Goal: Task Accomplishment & Management: Manage account settings

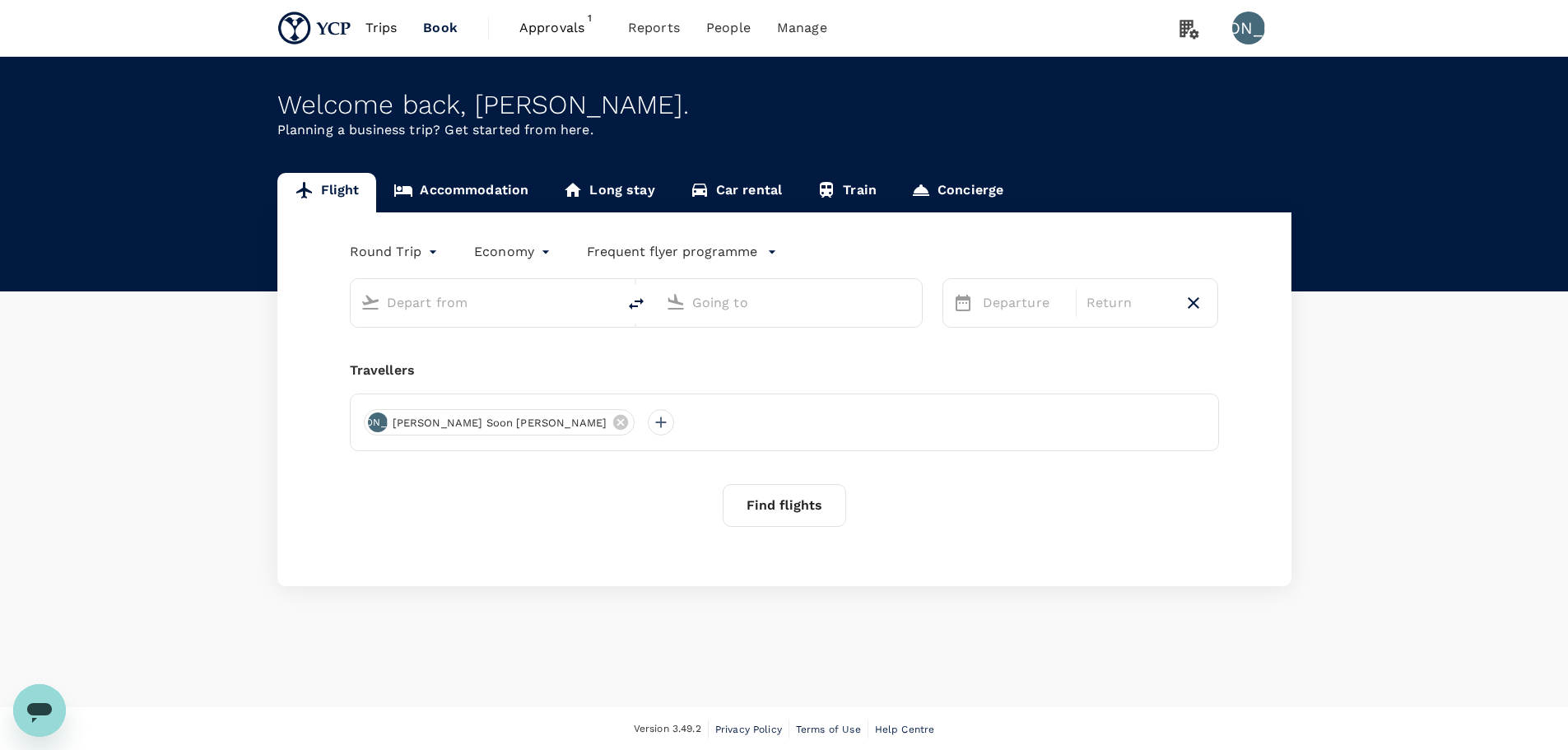
click at [534, 20] on span "Approvals" at bounding box center [561, 28] width 83 height 19
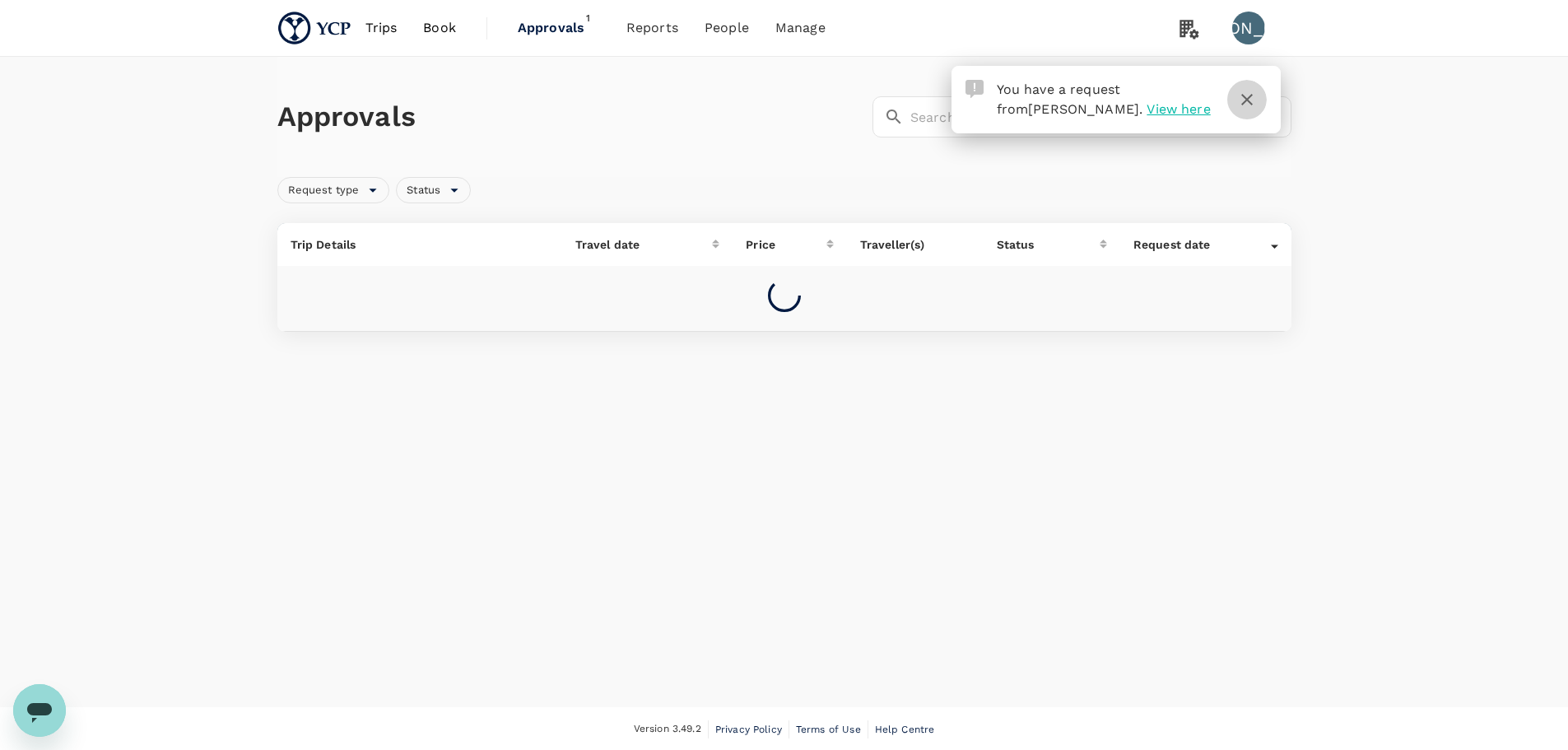
click at [1252, 104] on icon "button" at bounding box center [1247, 99] width 12 height 12
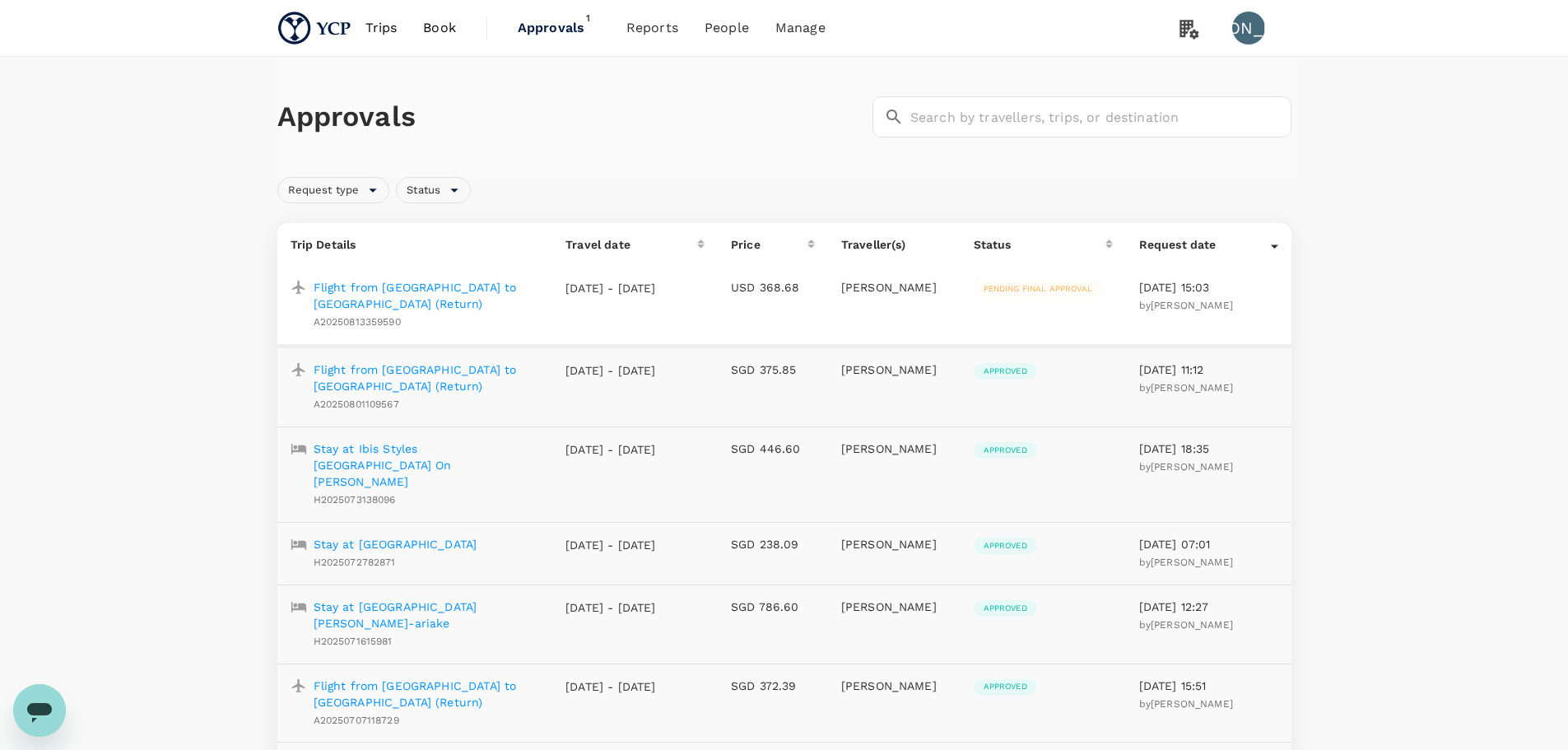
click at [450, 290] on p "Flight from [GEOGRAPHIC_DATA] to [GEOGRAPHIC_DATA] (Return)" at bounding box center [426, 296] width 226 height 33
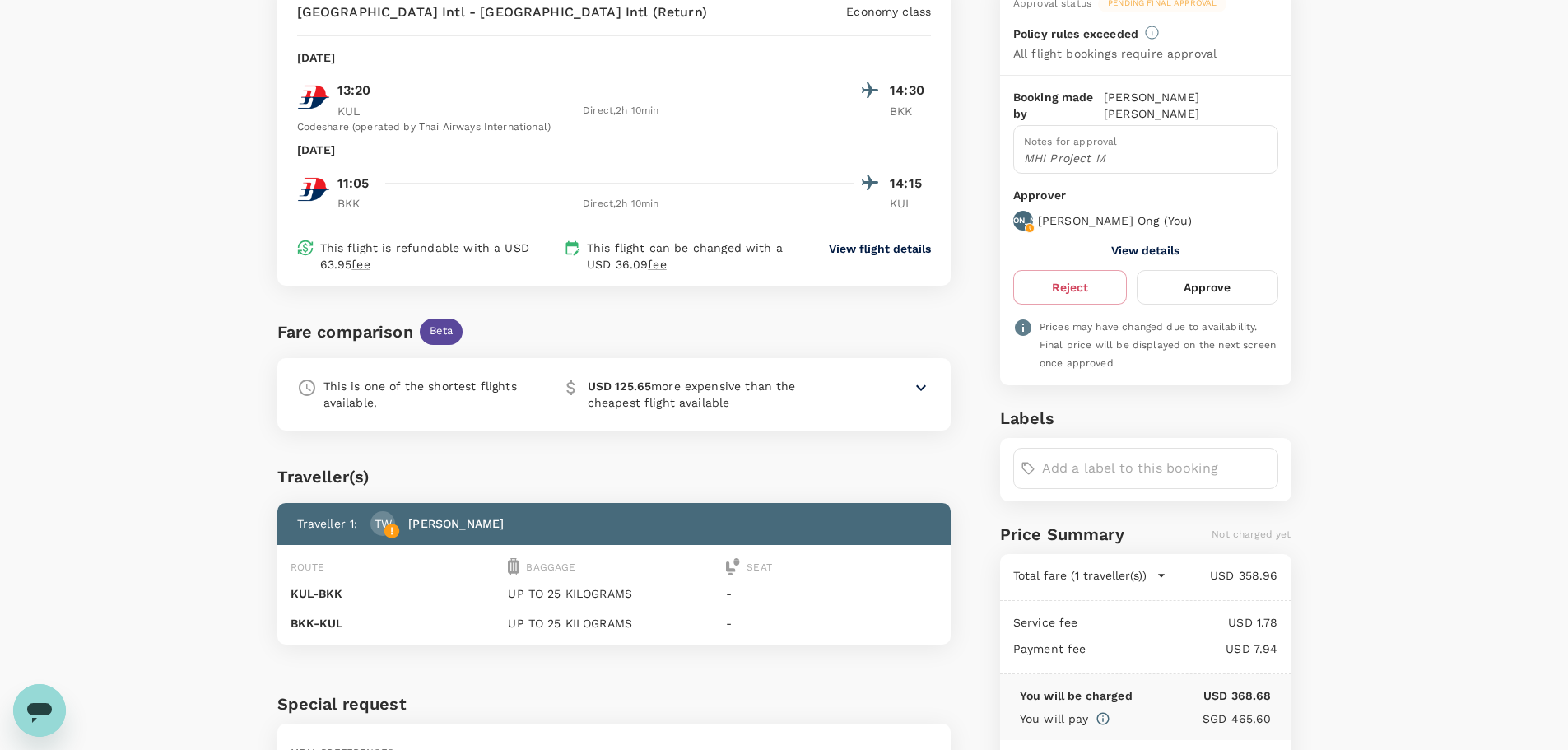
scroll to position [83, 0]
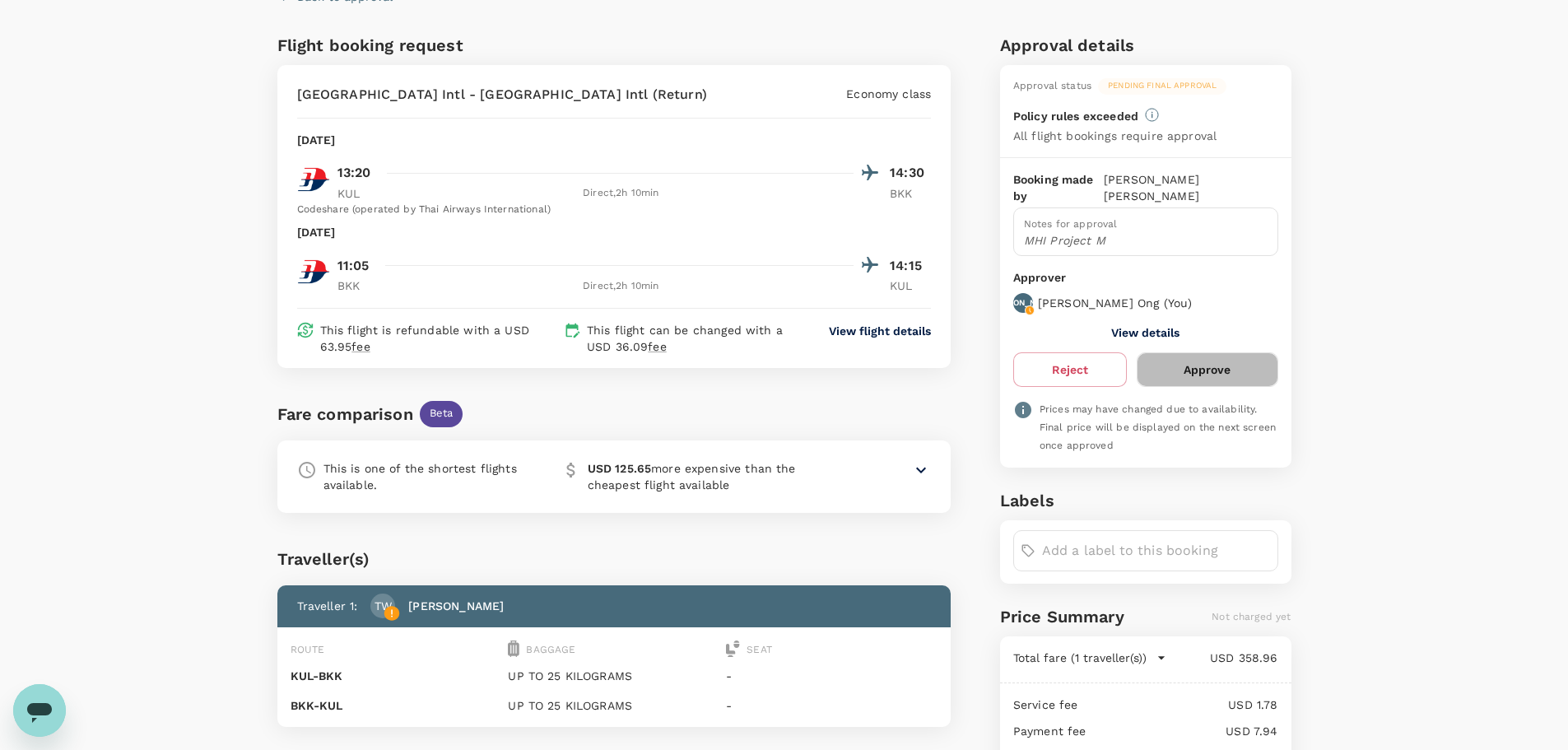
click at [1241, 356] on button "Approve" at bounding box center [1207, 369] width 141 height 35
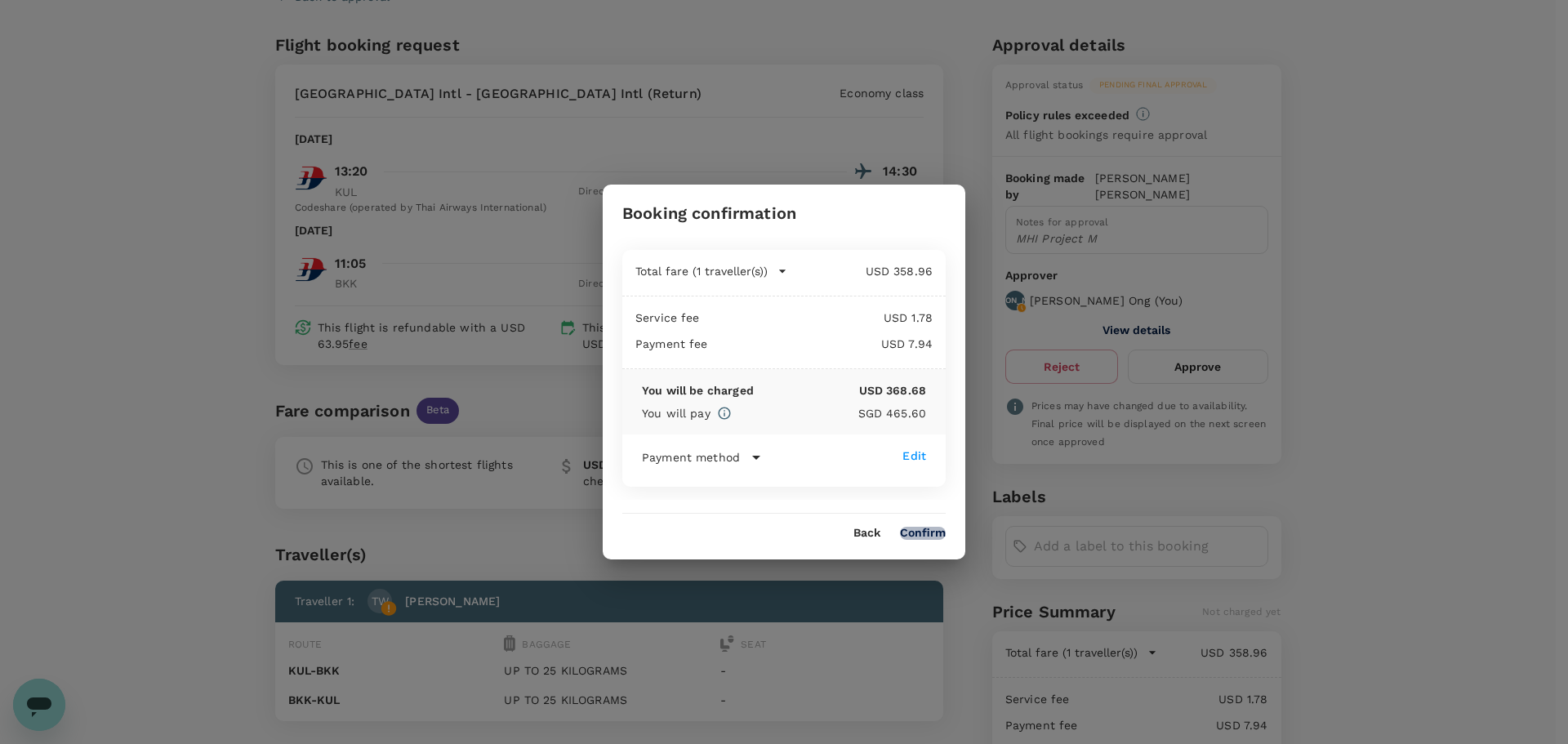
click at [935, 531] on button "Confirm" at bounding box center [923, 533] width 46 height 13
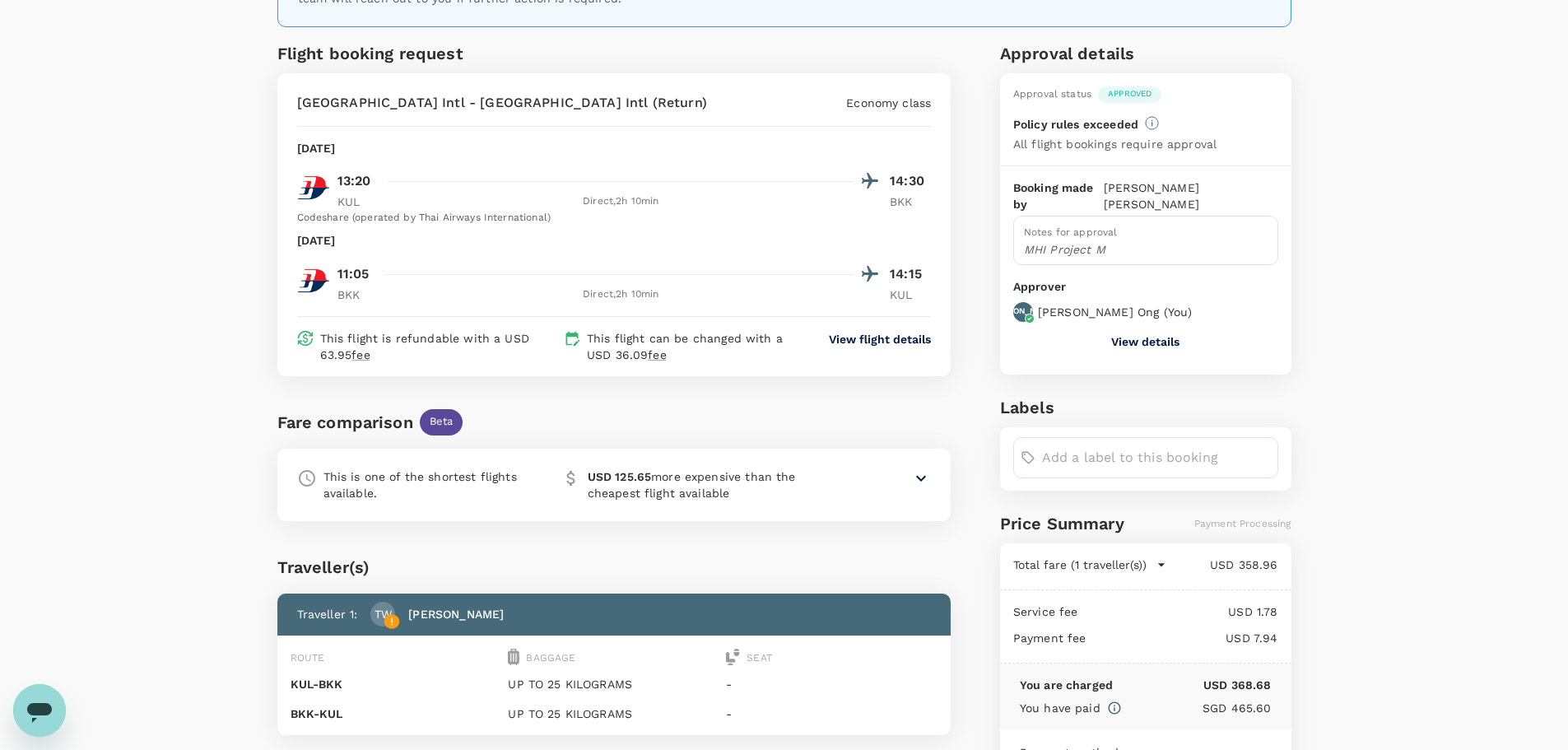
scroll to position [320, 0]
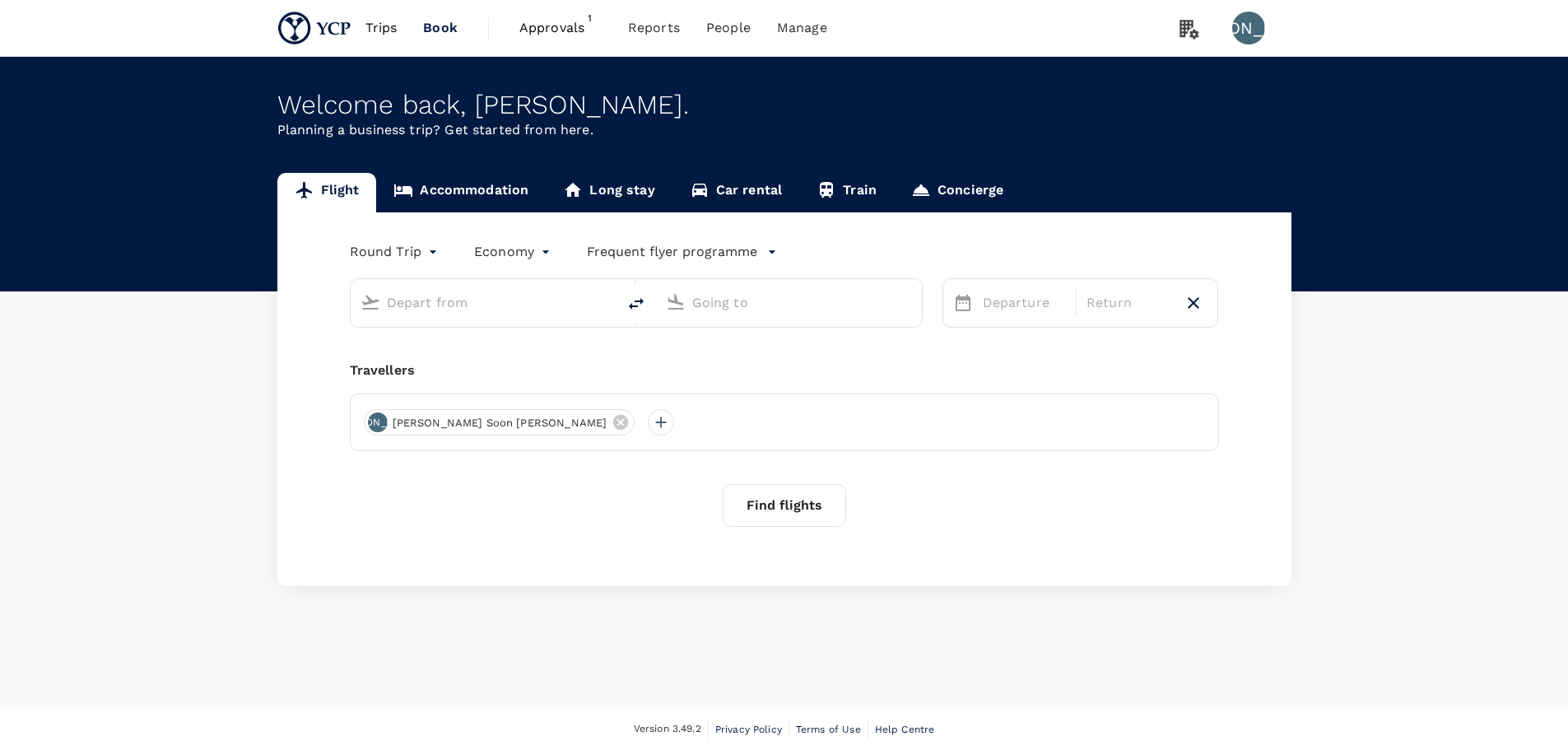
drag, startPoint x: 541, startPoint y: 30, endPoint x: 551, endPoint y: 40, distance: 14.1
click at [541, 30] on span "Approvals" at bounding box center [561, 28] width 83 height 19
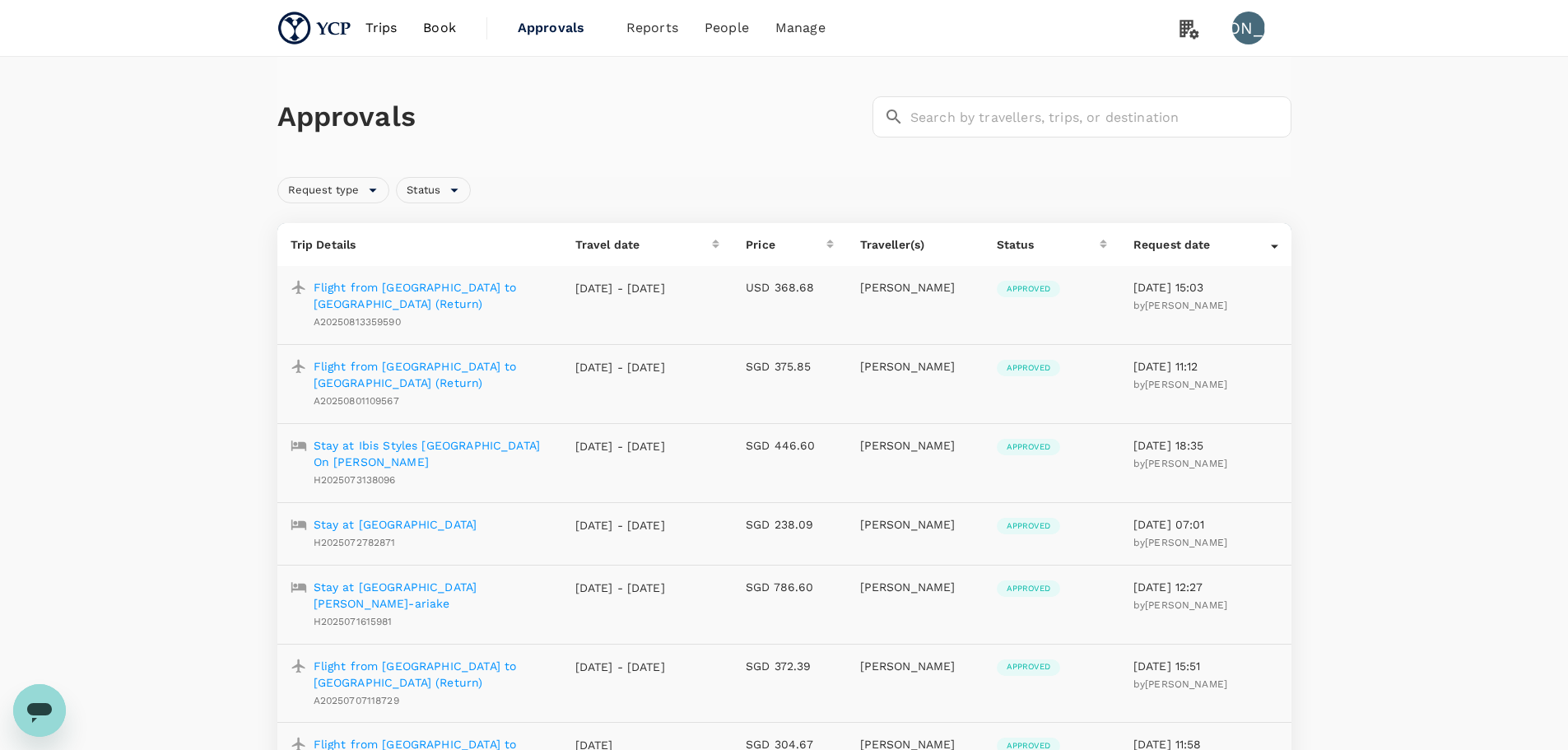
click at [509, 284] on p "Flight from [GEOGRAPHIC_DATA] to [GEOGRAPHIC_DATA] (Return)" at bounding box center [431, 296] width 235 height 33
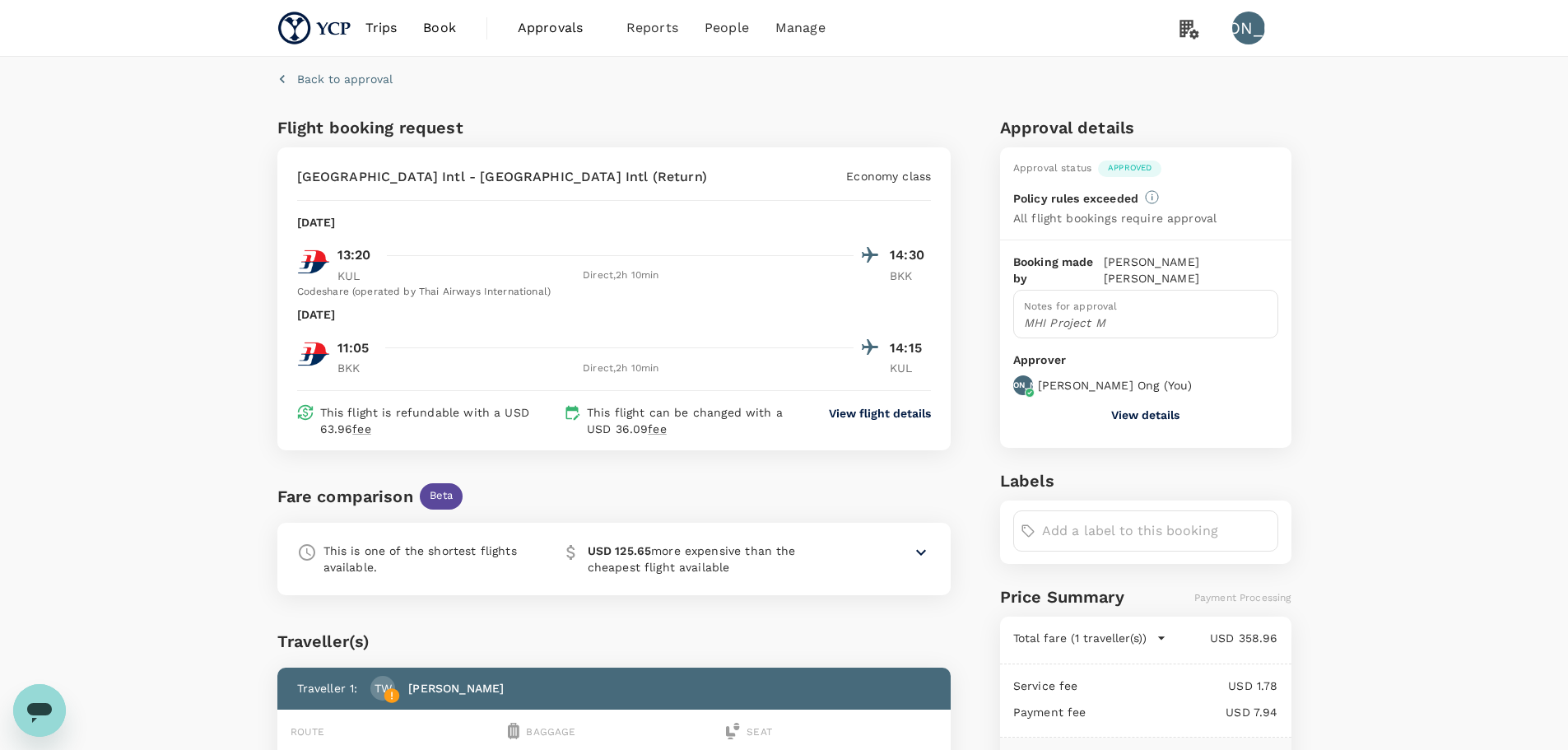
click at [560, 29] on span "Approvals" at bounding box center [559, 28] width 83 height 19
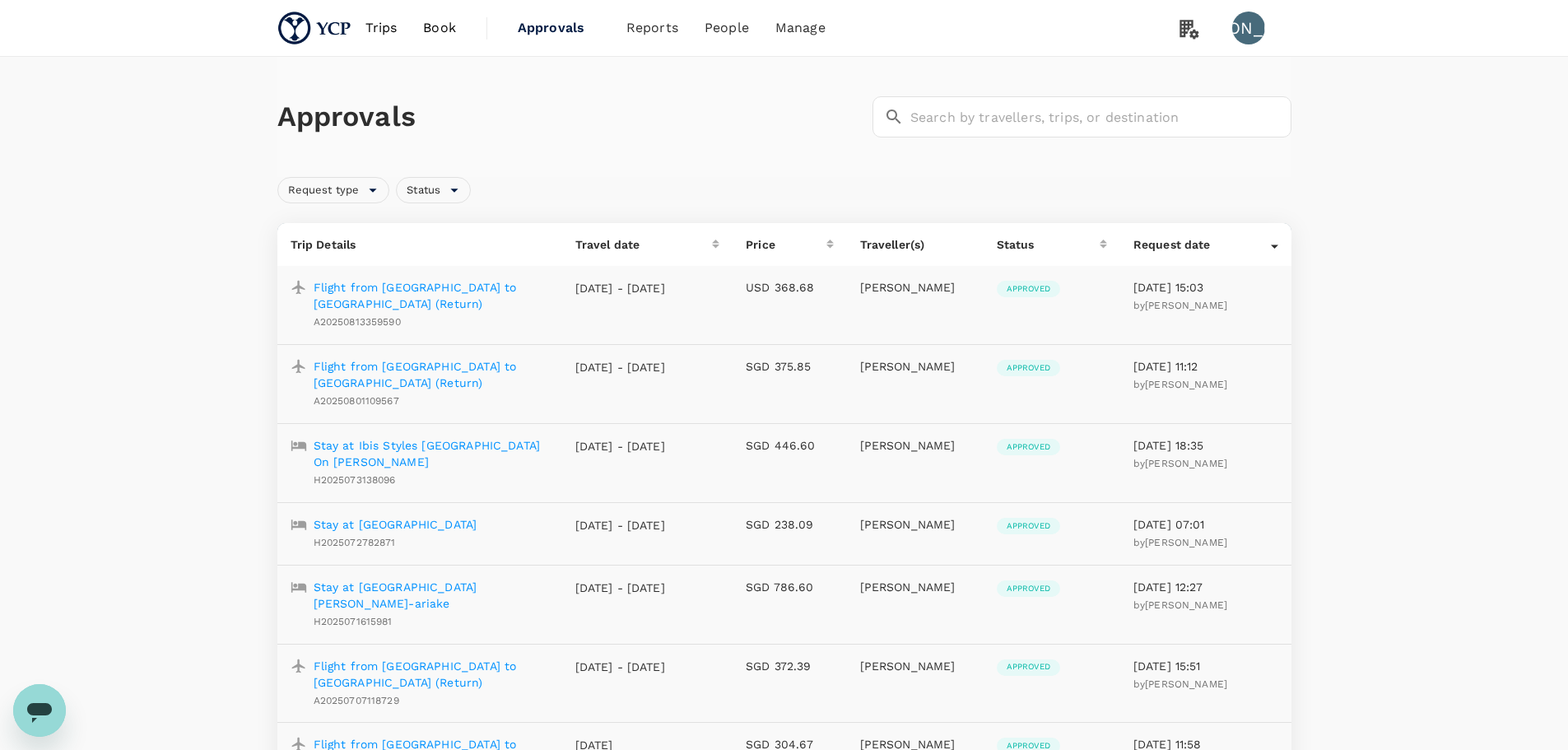
click at [636, 34] on span "Reports" at bounding box center [653, 28] width 51 height 19
click at [550, 29] on span "Approvals" at bounding box center [559, 28] width 83 height 19
click at [656, 91] on span "Bookings" at bounding box center [634, 91] width 59 height 19
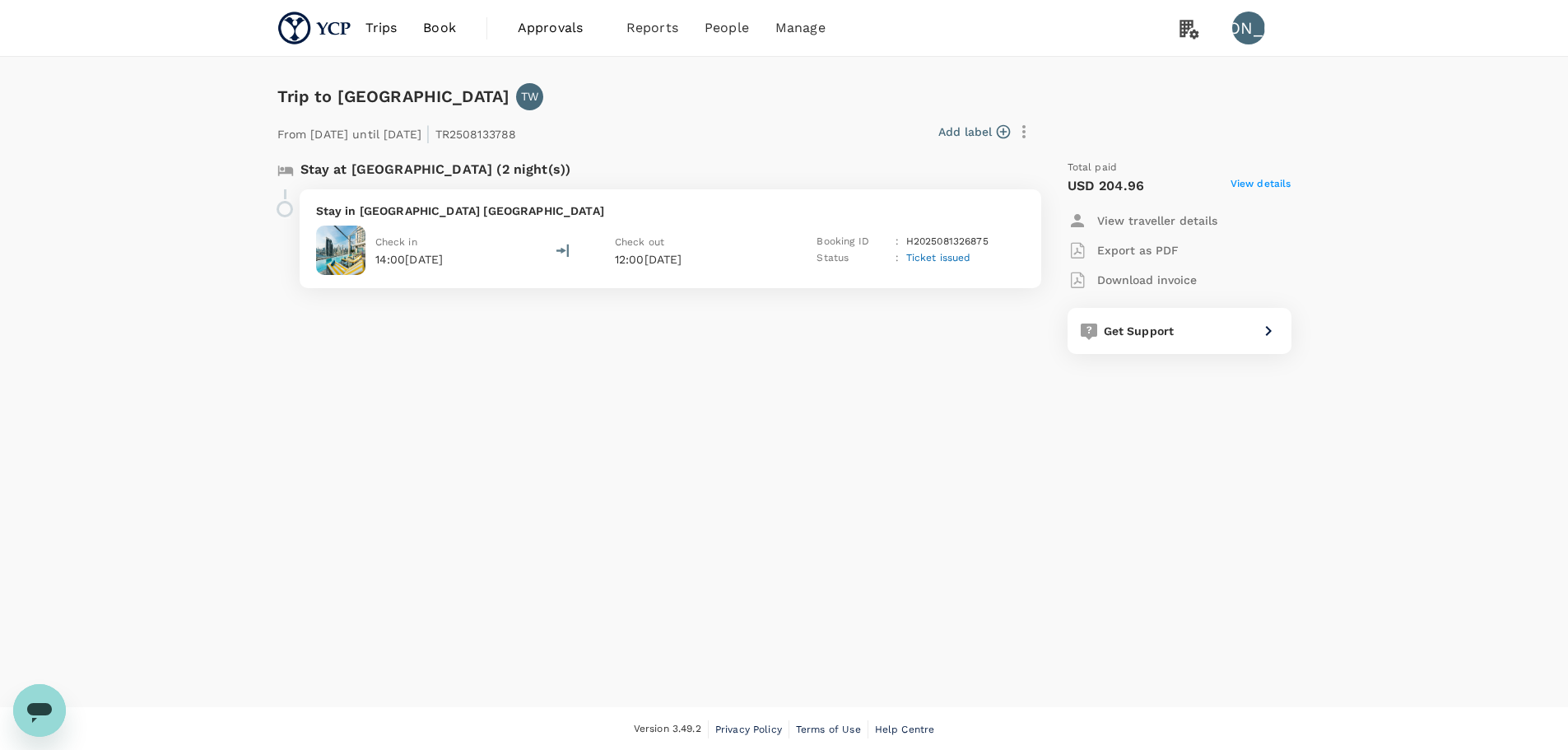
click at [1242, 179] on span "View details" at bounding box center [1261, 186] width 61 height 19
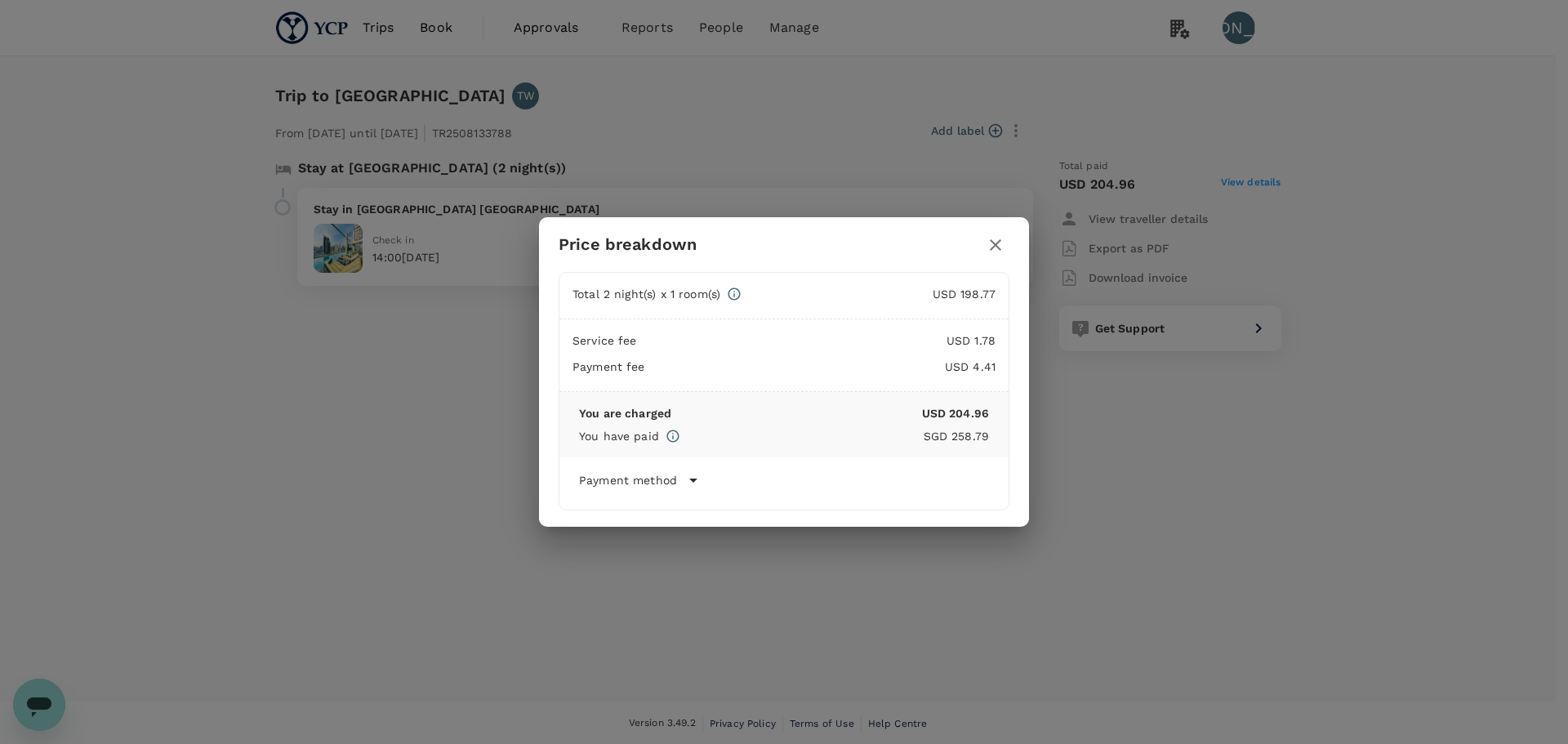
click at [997, 243] on icon "button" at bounding box center [995, 244] width 12 height 12
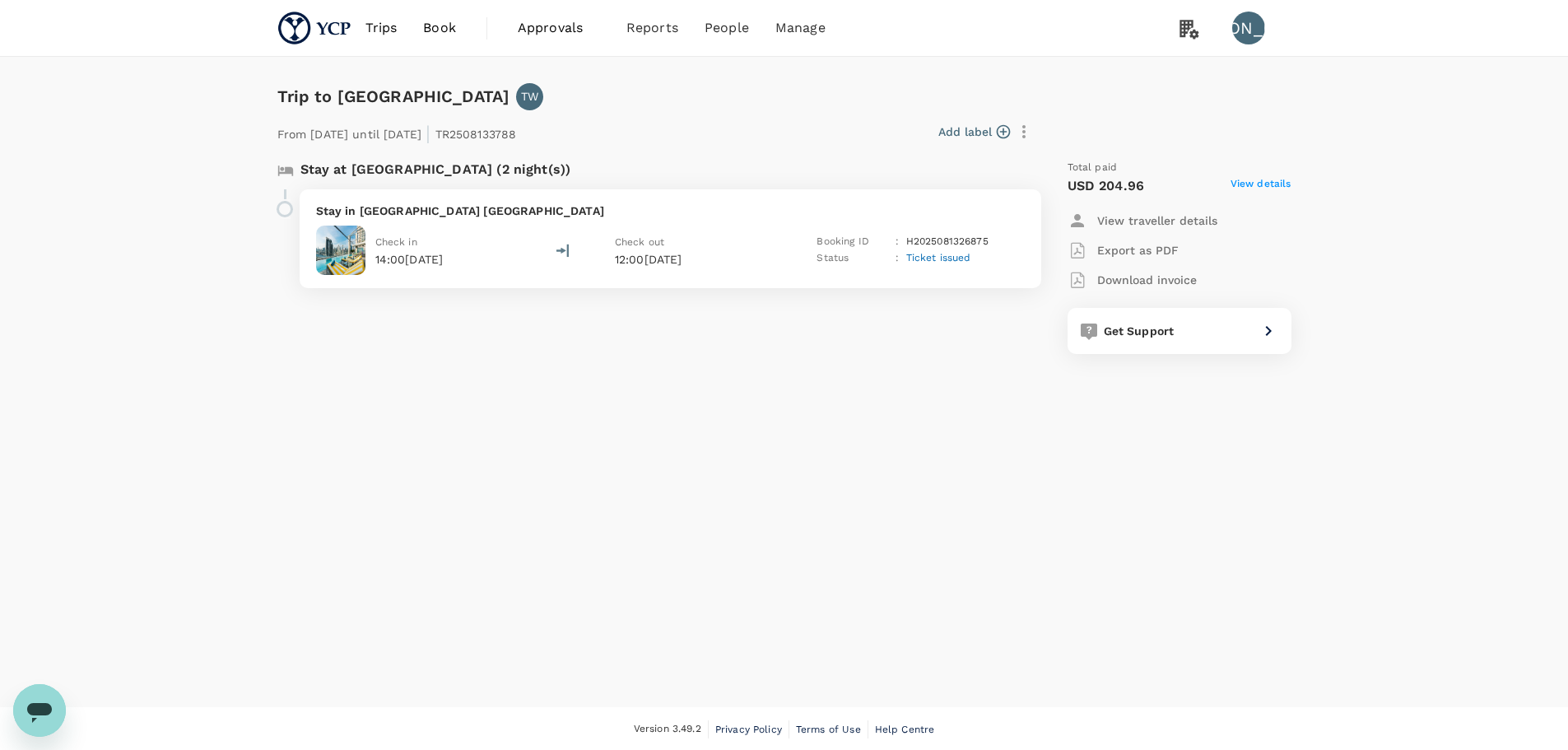
click at [1083, 71] on div "Trip to Bangkok TW From 04 Sep 2025 until 06 Sep 2025 | TR2508133788 Add label …" at bounding box center [778, 219] width 1028 height 324
click at [969, 494] on div "Trip to Bangkok TW From 04 Sep 2025 until 06 Sep 2025 | TR2508133788 Add label …" at bounding box center [784, 382] width 1568 height 651
